Goal: Information Seeking & Learning: Learn about a topic

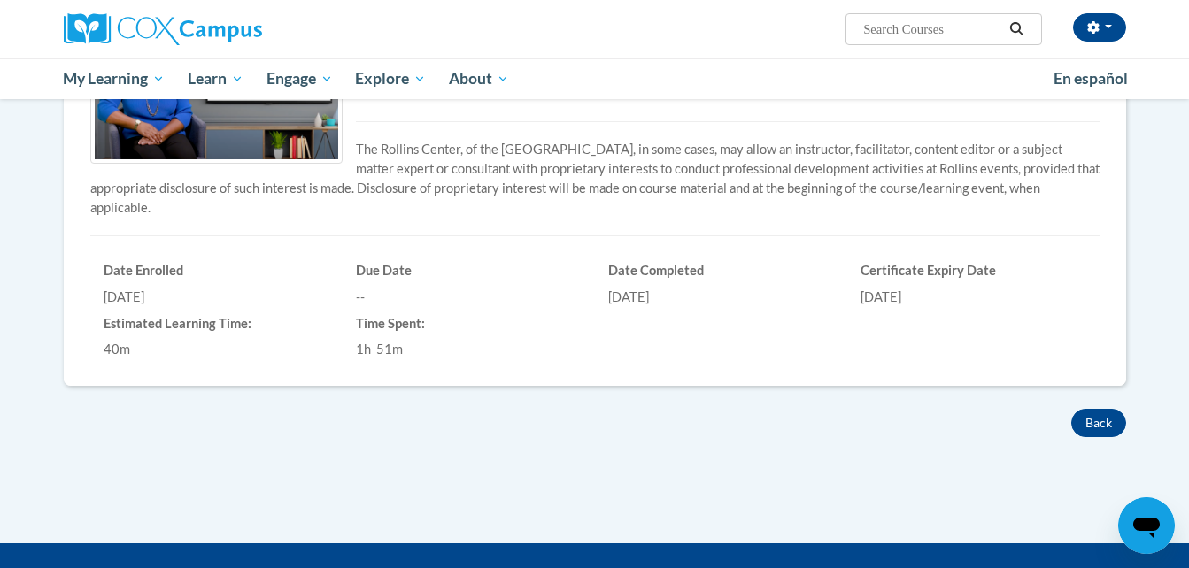
scroll to position [442, 0]
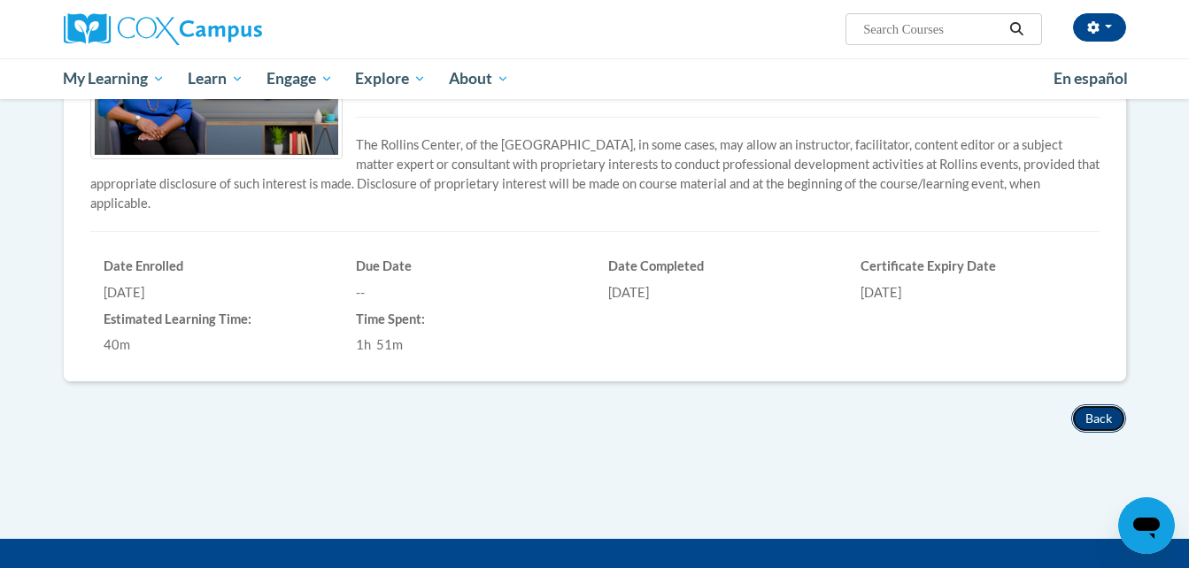
click at [1090, 412] on button "Back" at bounding box center [1098, 418] width 55 height 28
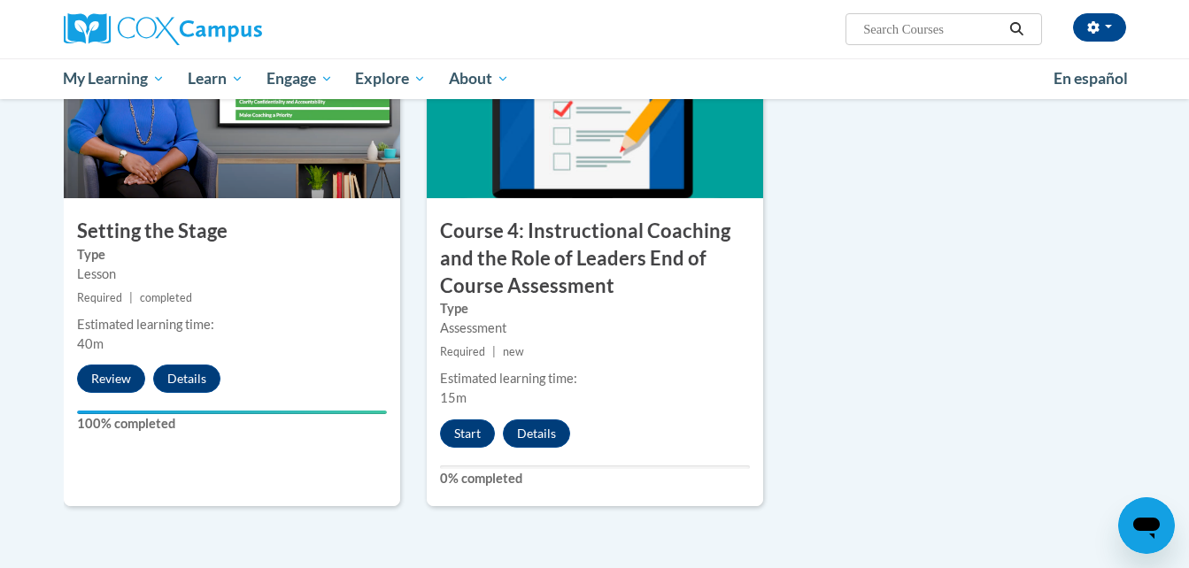
scroll to position [1011, 0]
